Goal: Book appointment/travel/reservation

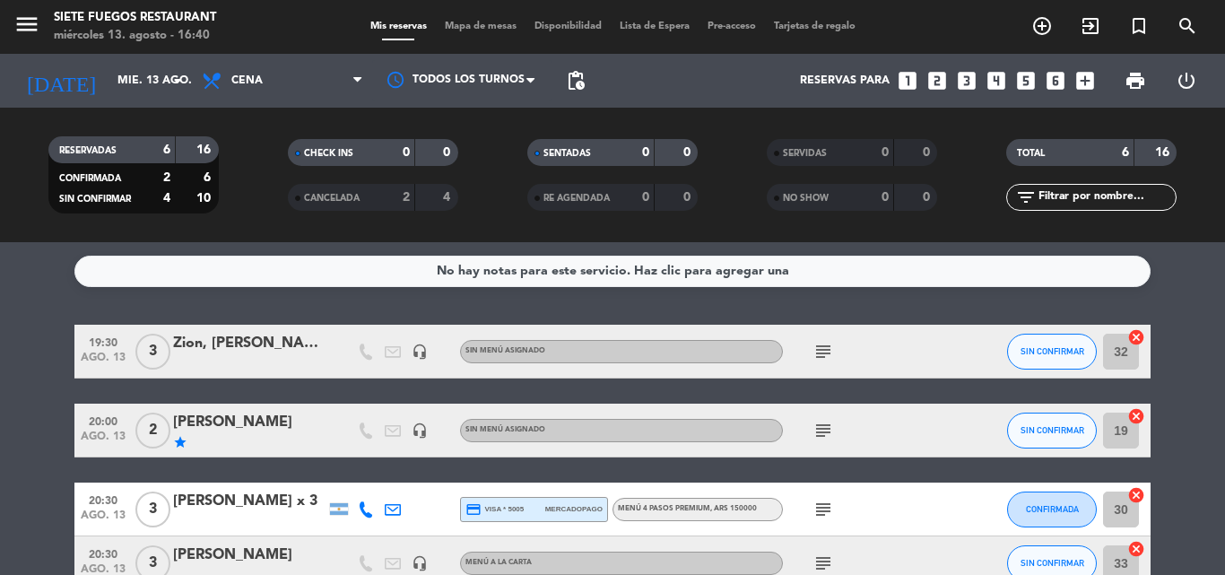
click at [145, 100] on div "[DATE] mié. 13 ago. arrow_drop_down" at bounding box center [102, 81] width 179 height 54
click at [155, 87] on input "mié. 13 ago." at bounding box center [185, 80] width 152 height 31
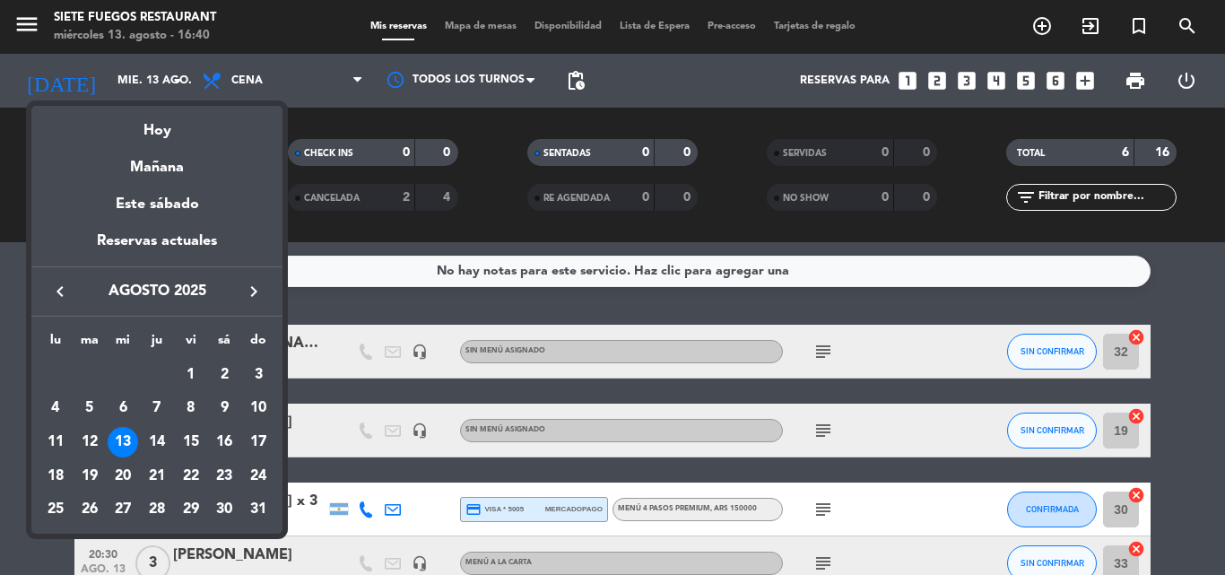
click at [256, 294] on icon "keyboard_arrow_right" at bounding box center [254, 292] width 22 height 22
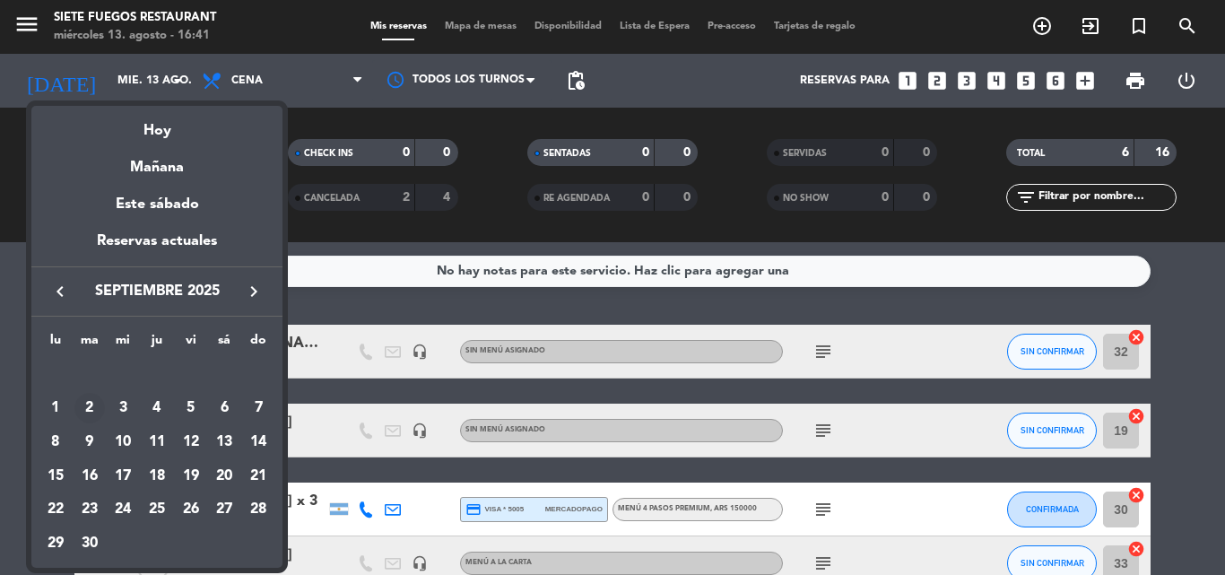
click at [95, 411] on div "2" at bounding box center [89, 408] width 31 height 31
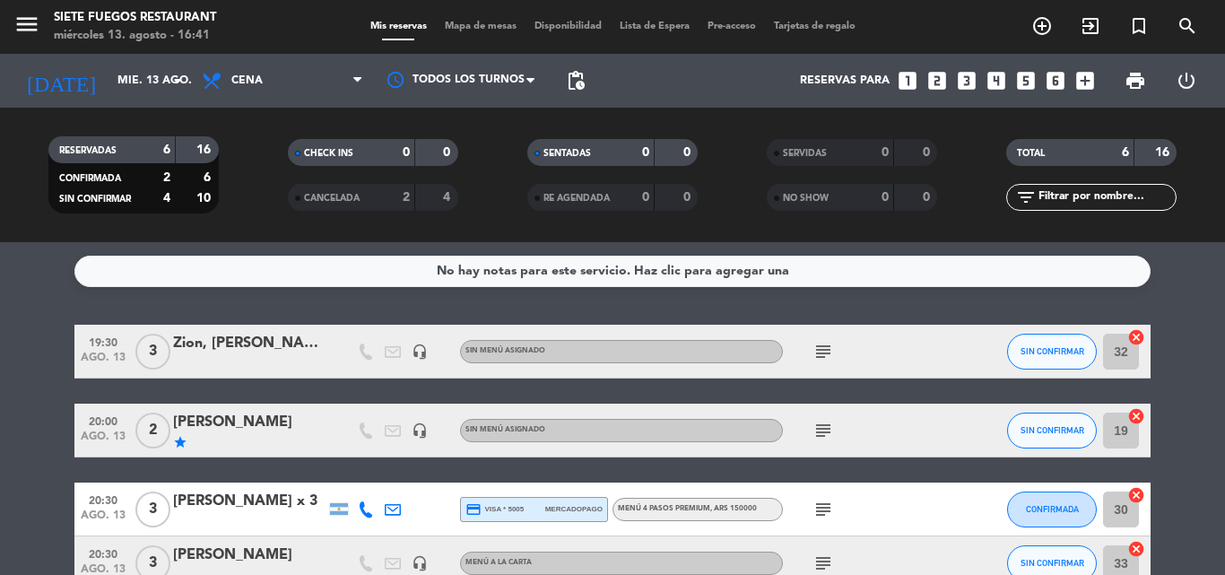
type input "[DATE] sep."
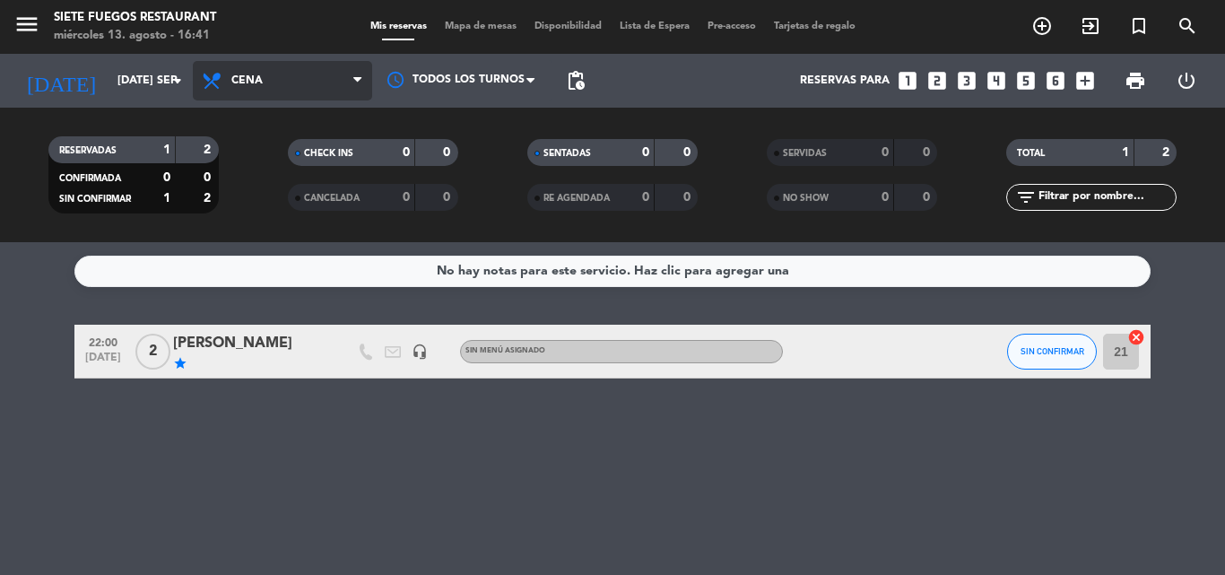
click at [313, 95] on span "Cena" at bounding box center [282, 80] width 179 height 39
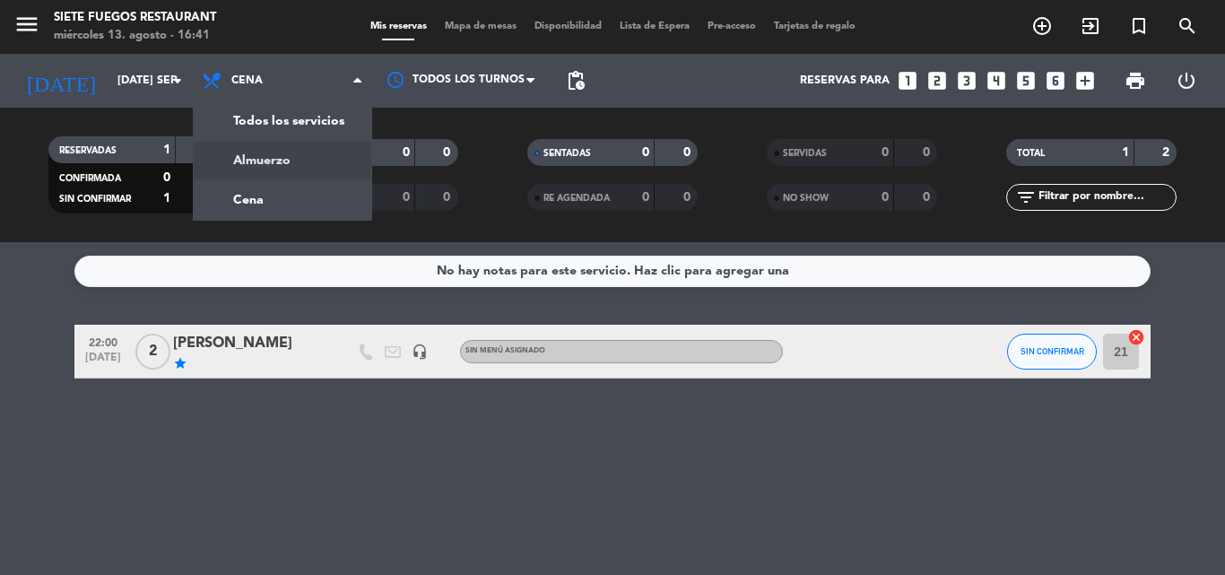
click at [267, 175] on div "menu Siete Fuegos Restaurant miércoles 13. agosto - 16:41 Mis reservas Mapa de …" at bounding box center [612, 121] width 1225 height 242
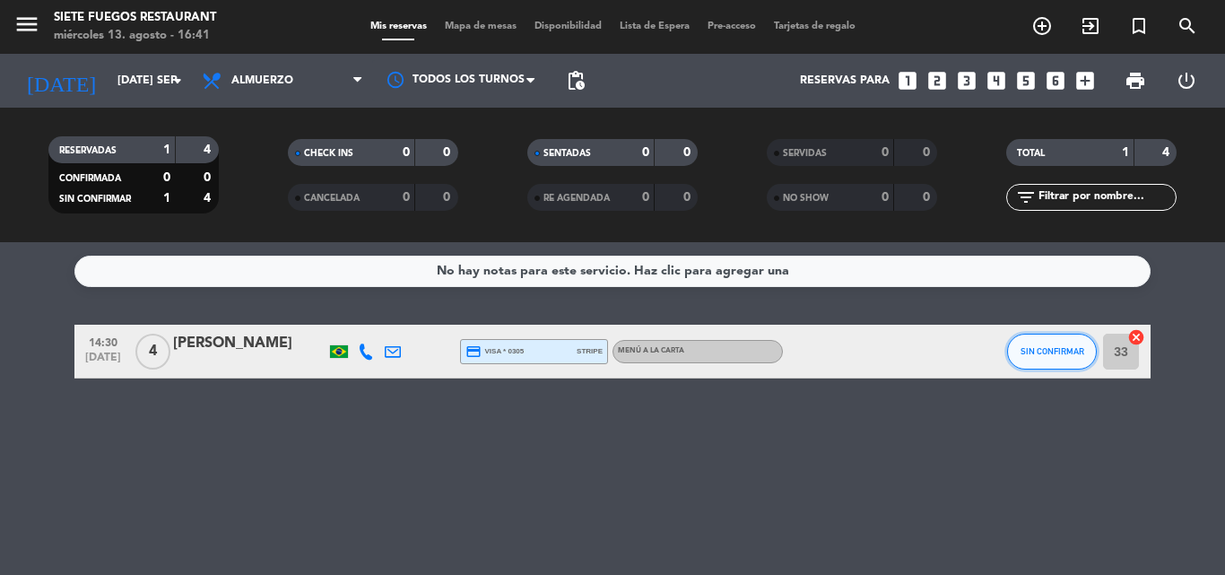
click at [1045, 343] on button "SIN CONFIRMAR" at bounding box center [1052, 352] width 90 height 36
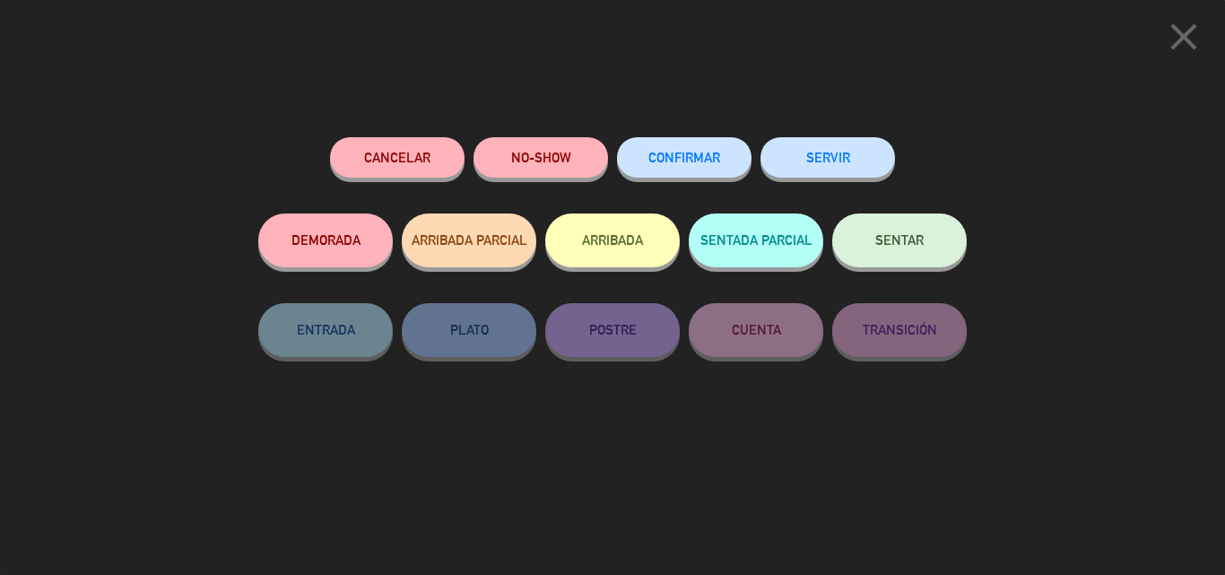
click at [662, 155] on span "CONFIRMAR" at bounding box center [685, 157] width 72 height 15
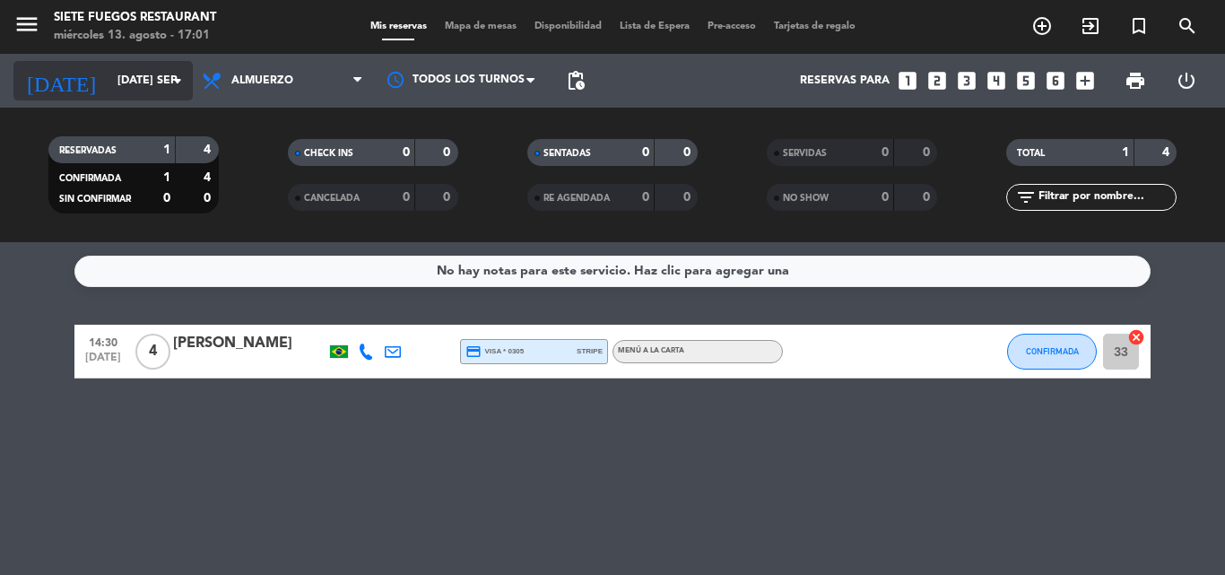
click at [132, 83] on input "[DATE] sep." at bounding box center [185, 80] width 152 height 31
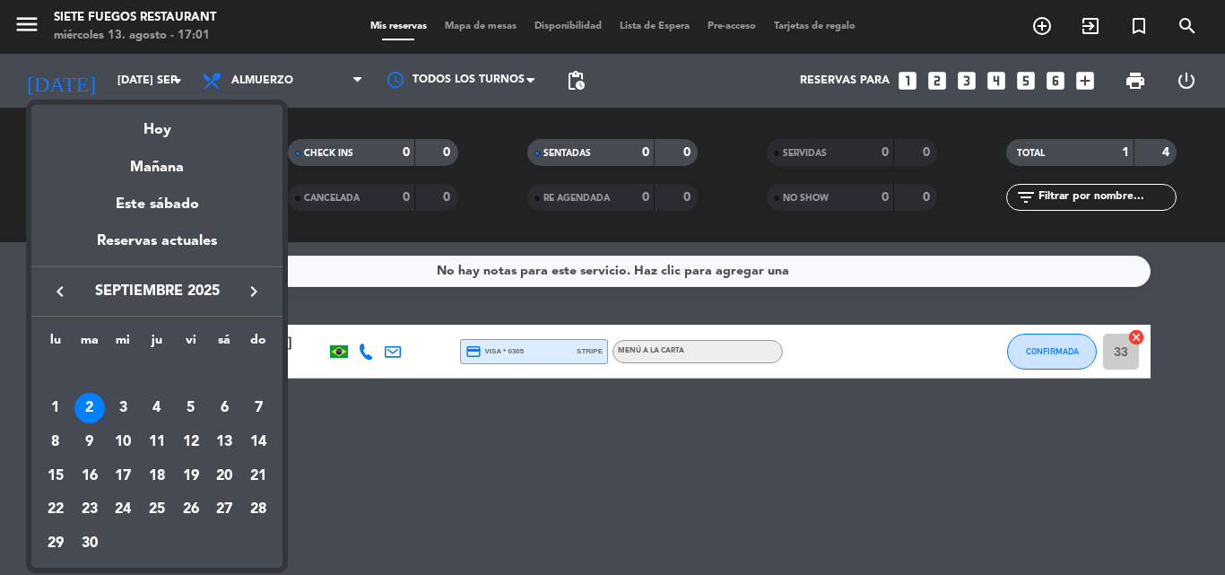
click at [688, 276] on div at bounding box center [612, 287] width 1225 height 575
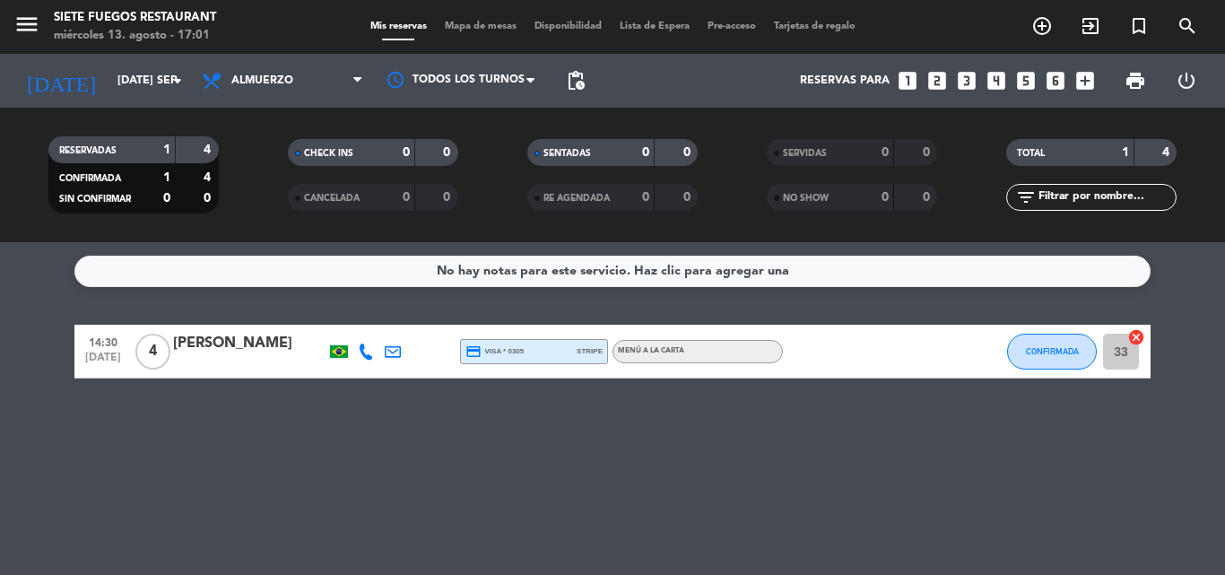
click at [942, 85] on icon "looks_two" at bounding box center [937, 80] width 23 height 23
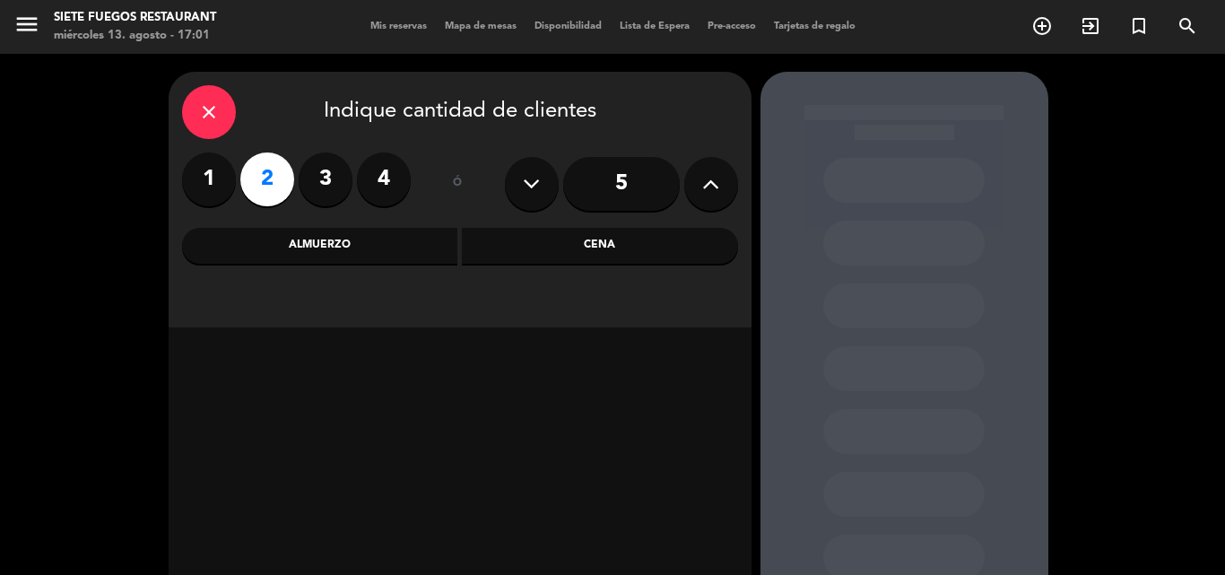
click at [388, 239] on div "Almuerzo" at bounding box center [320, 246] width 276 height 36
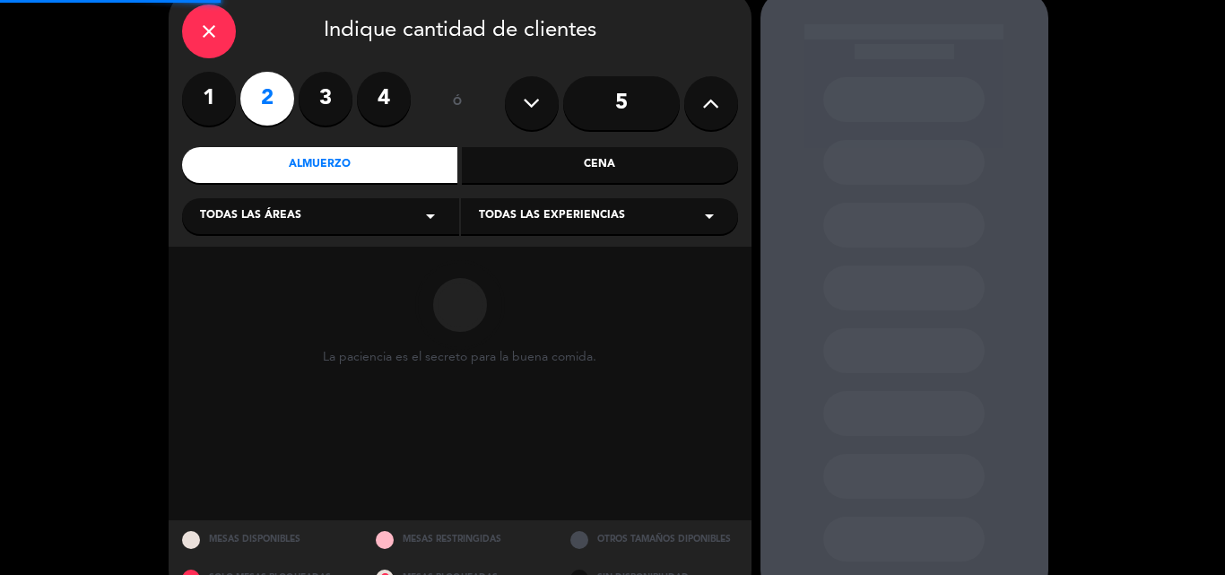
scroll to position [121, 0]
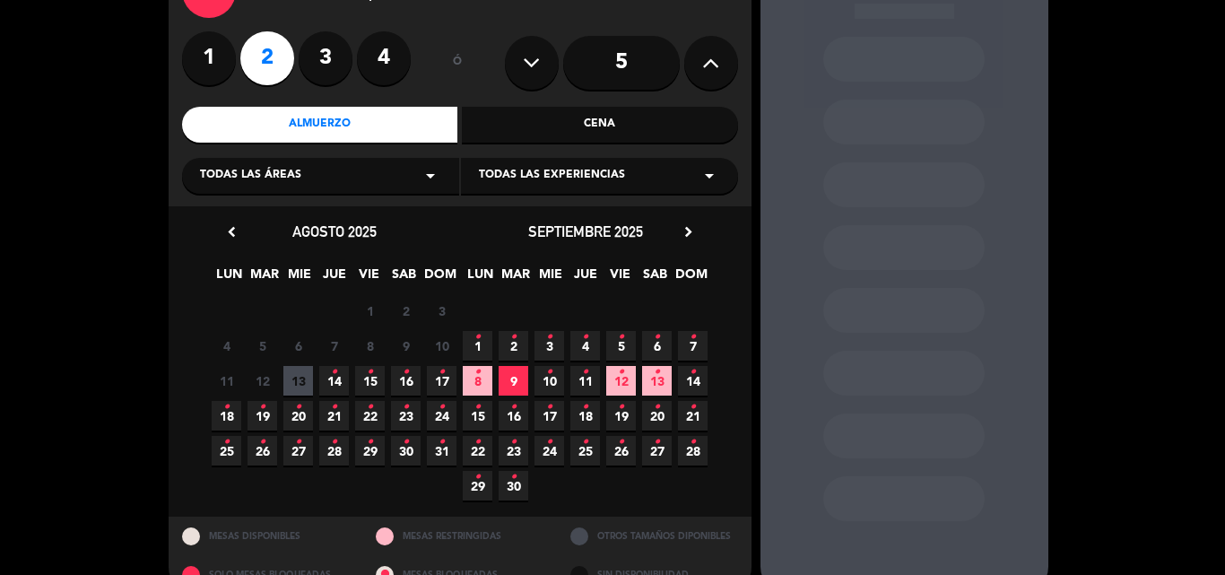
click at [509, 345] on span "2 •" at bounding box center [514, 346] width 30 height 30
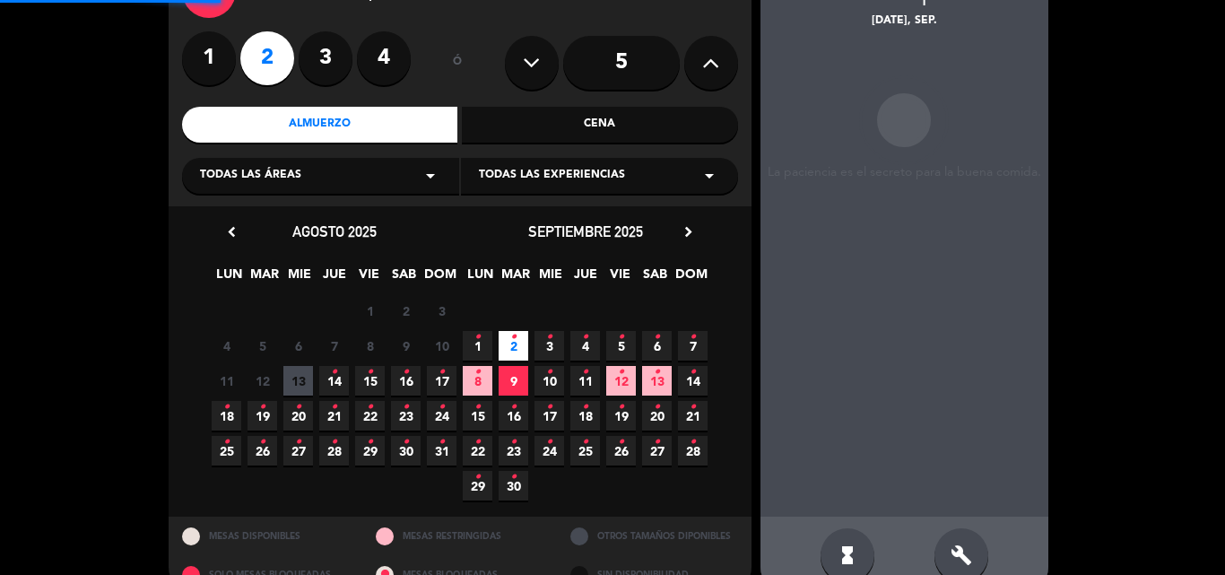
scroll to position [72, 0]
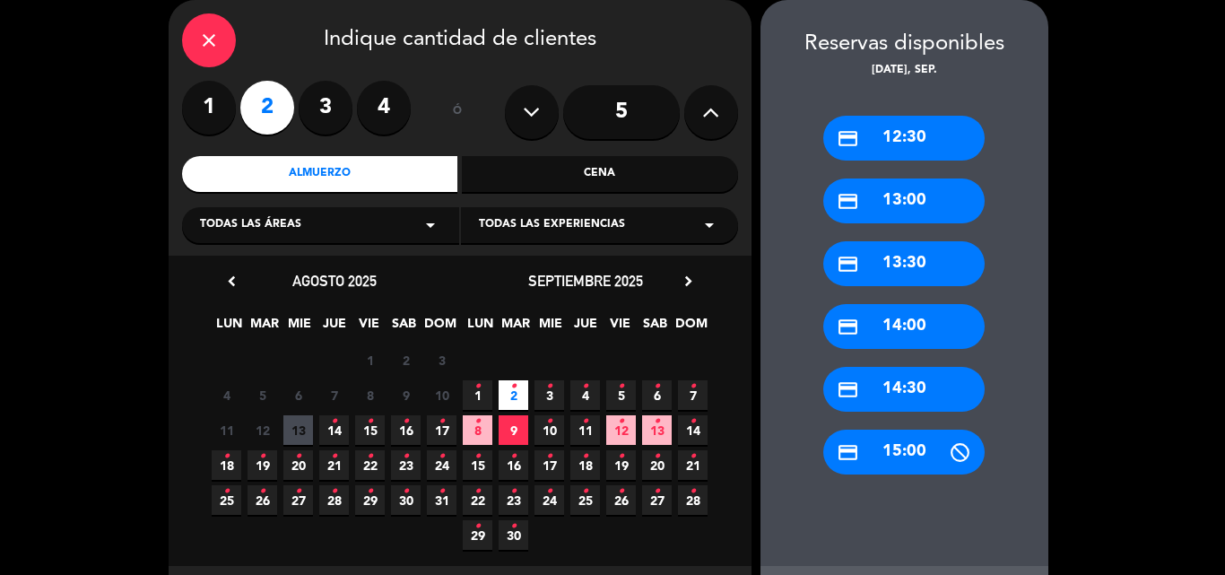
click at [925, 135] on div "credit_card 12:30" at bounding box center [904, 138] width 161 height 45
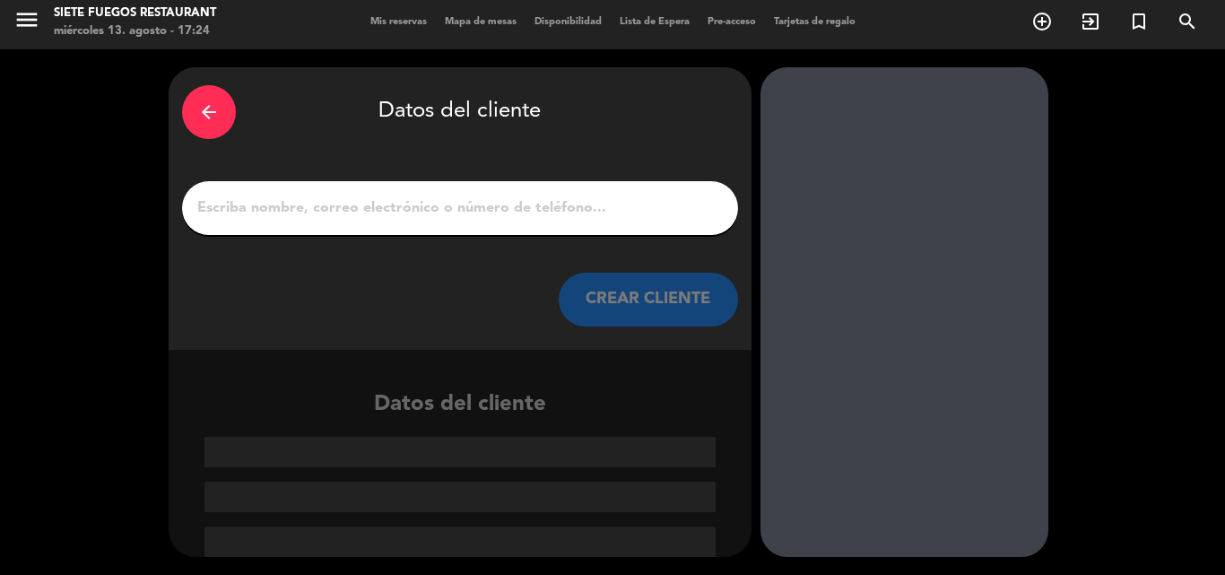
click at [322, 214] on input "1" at bounding box center [460, 208] width 529 height 25
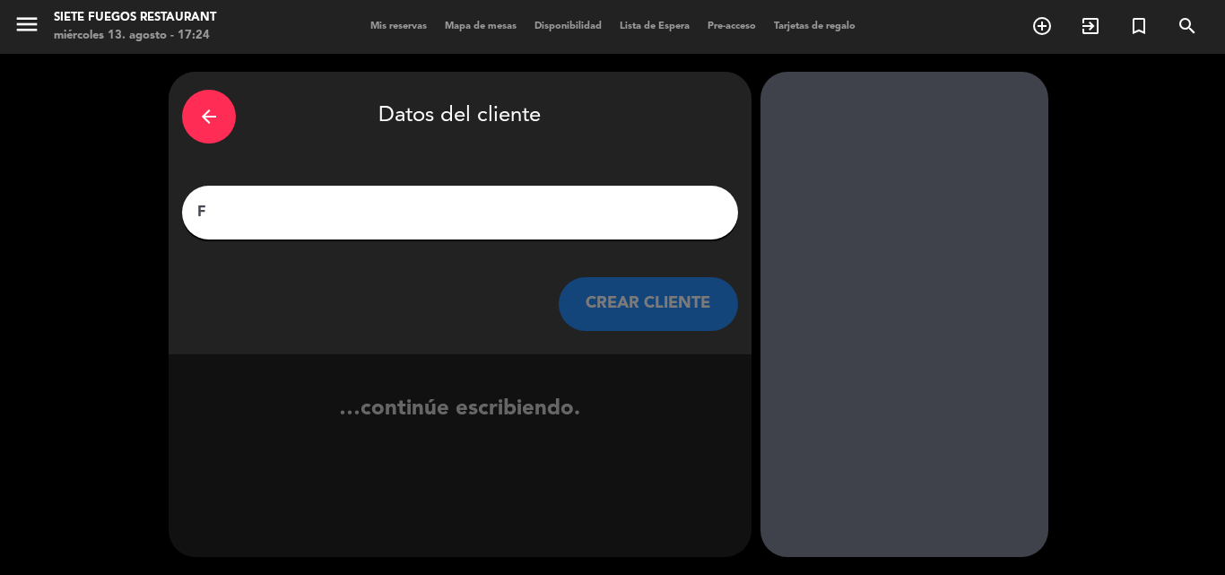
scroll to position [0, 0]
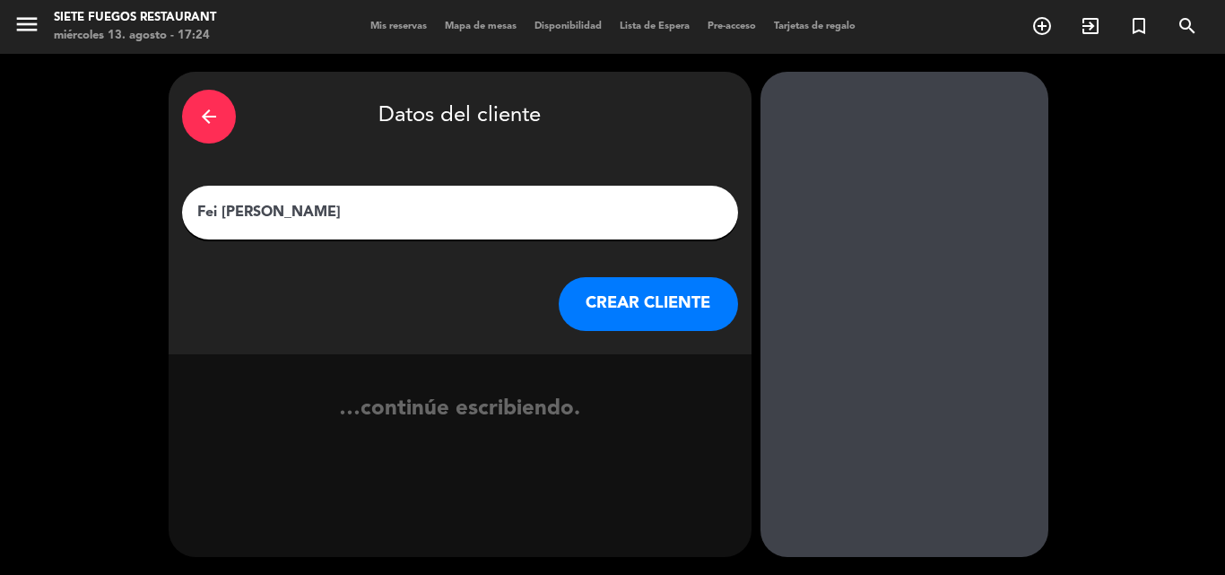
type input "Fei [PERSON_NAME]"
click at [687, 314] on button "CREAR CLIENTE" at bounding box center [648, 304] width 179 height 54
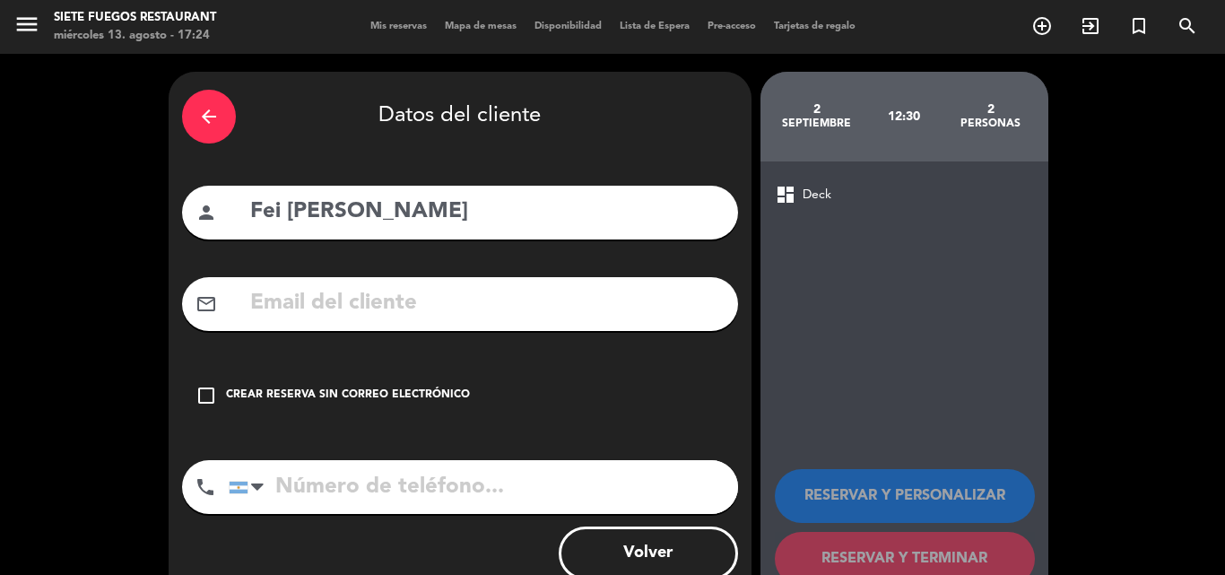
click at [336, 371] on div "check_box_outline_blank Crear reserva sin correo electrónico" at bounding box center [460, 396] width 556 height 54
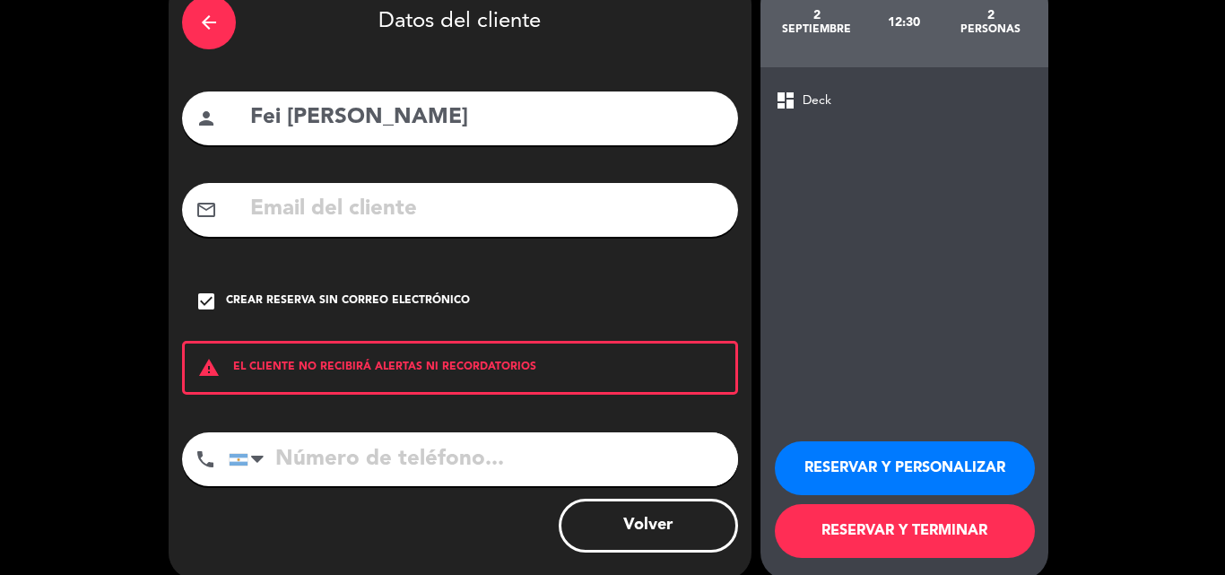
scroll to position [117, 0]
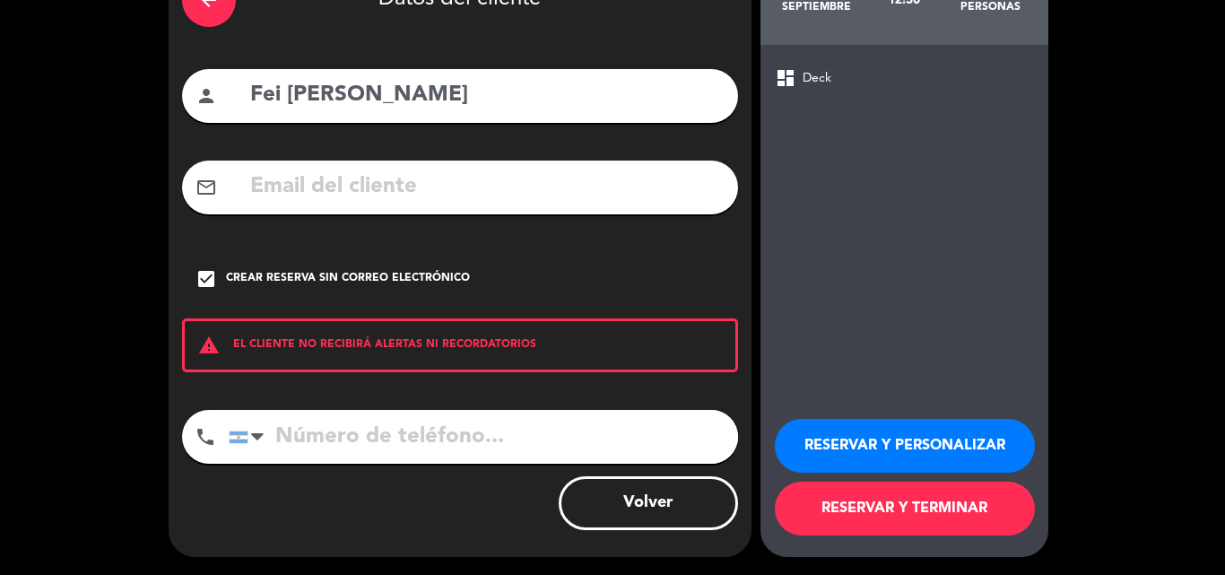
click at [893, 468] on button "RESERVAR Y PERSONALIZAR" at bounding box center [905, 446] width 260 height 54
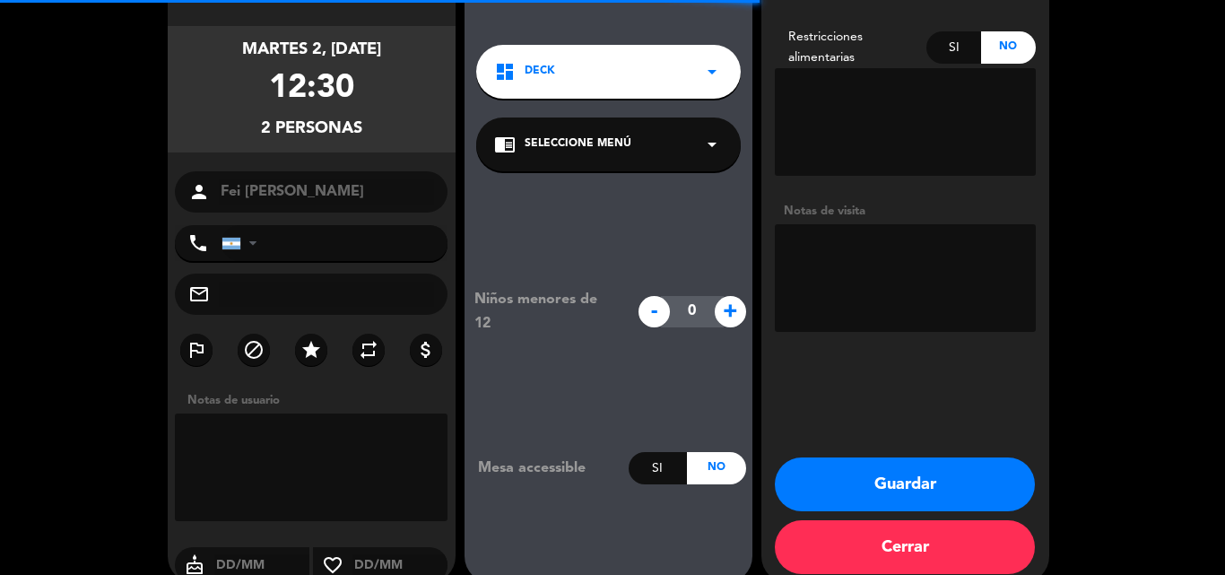
scroll to position [72, 0]
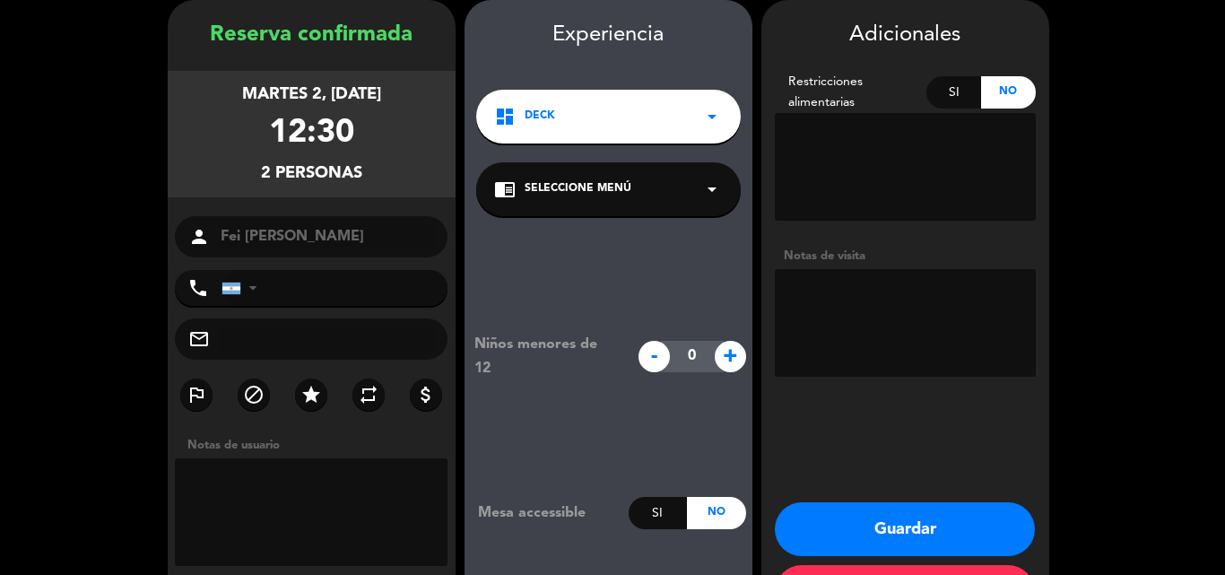
click at [645, 189] on div "chrome_reader_mode Seleccione Menú arrow_drop_down" at bounding box center [608, 189] width 265 height 54
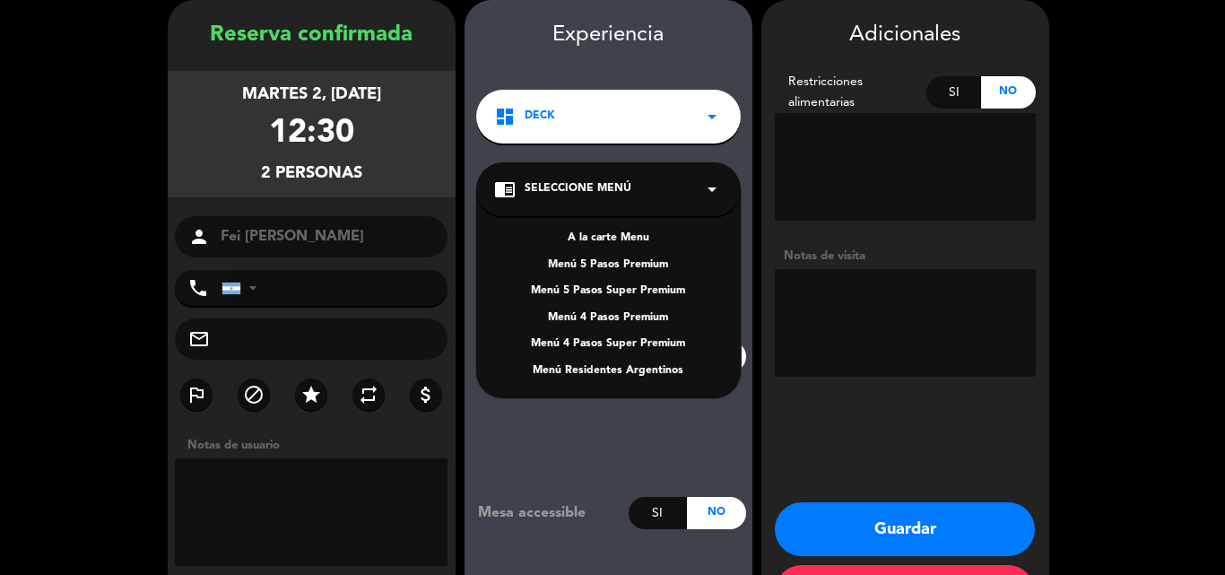
click at [638, 240] on div "A la carte Menu" at bounding box center [608, 239] width 229 height 18
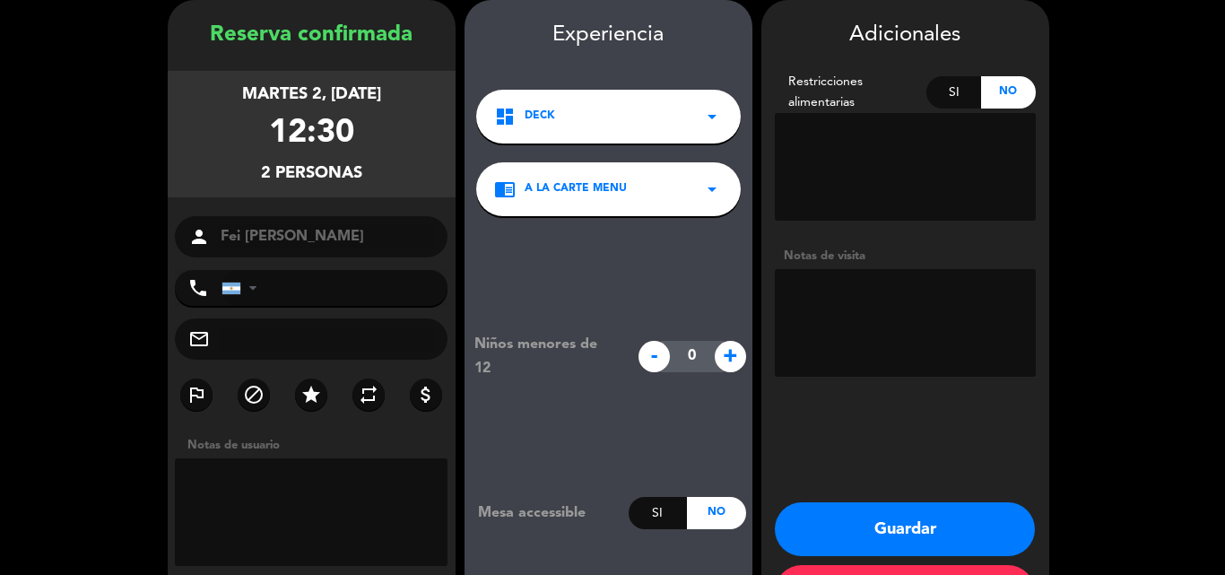
click at [946, 346] on textarea at bounding box center [905, 323] width 261 height 108
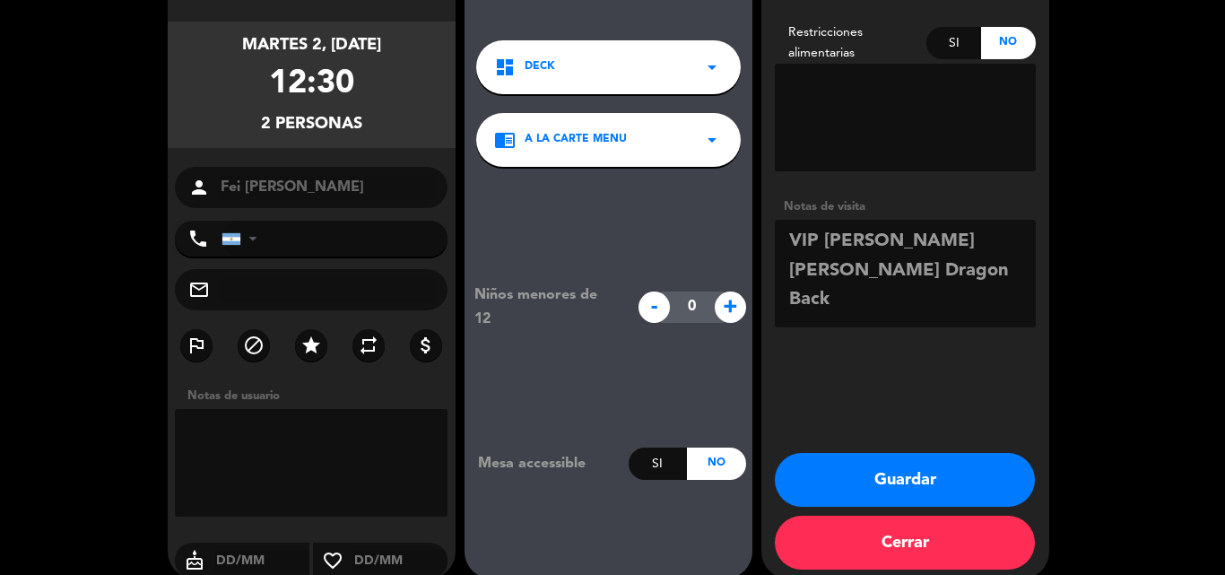
scroll to position [143, 0]
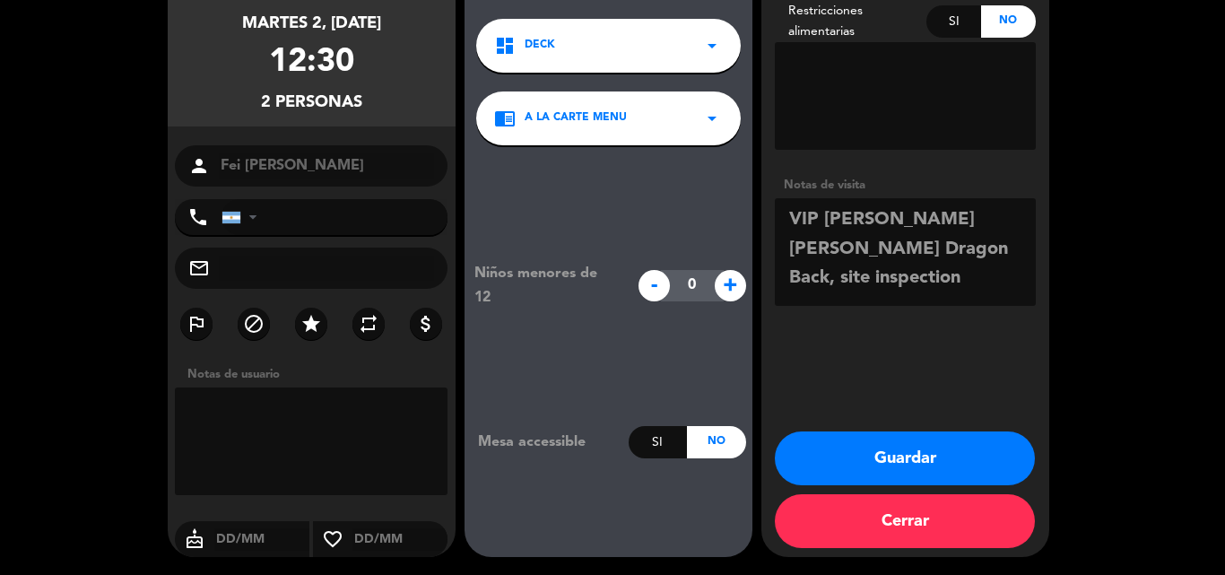
type textarea "VIP [PERSON_NAME] [PERSON_NAME] Dragon Back, site inspection"
click at [937, 471] on button "Guardar" at bounding box center [905, 459] width 260 height 54
